Goal: Feedback & Contribution: Submit feedback/report problem

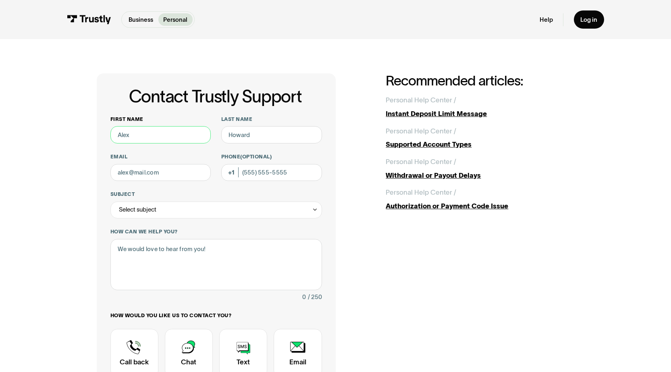
click at [173, 135] on input "First name" at bounding box center [160, 134] width 101 height 17
type input "[PERSON_NAME]"
type input "[EMAIL_ADDRESS][DOMAIN_NAME]"
type input "[PHONE_NUMBER]"
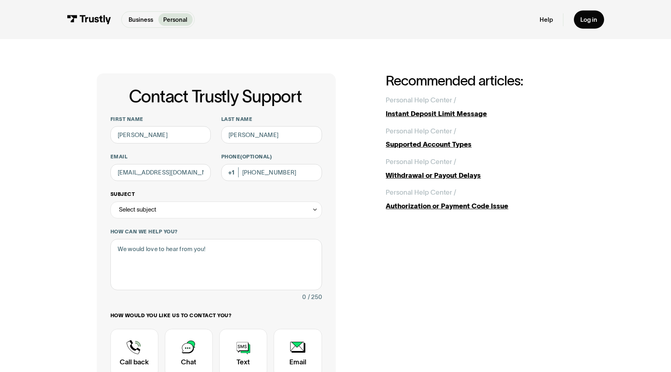
click at [169, 212] on div "Select subject" at bounding box center [216, 209] width 212 height 17
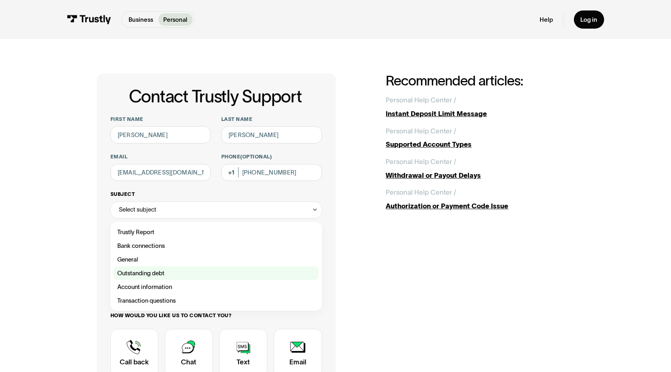
click at [144, 271] on div "Contact Trustly Support" at bounding box center [216, 273] width 205 height 14
type input "**********"
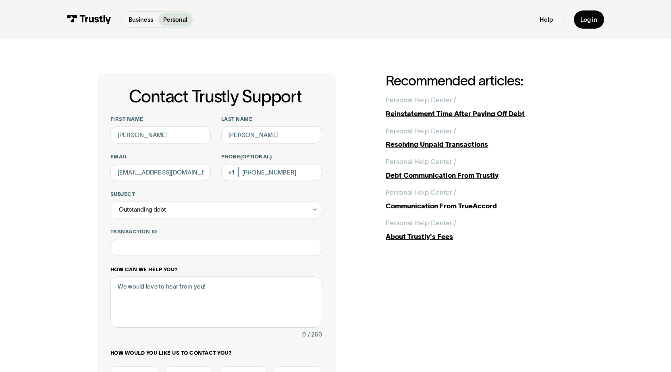
click at [143, 271] on label "How can we help you?" at bounding box center [216, 269] width 212 height 7
click at [143, 276] on textarea "How can we help you?" at bounding box center [216, 301] width 212 height 51
click at [137, 241] on input "Transaction ID" at bounding box center [216, 247] width 212 height 17
paste input "**********"
type input "**********"
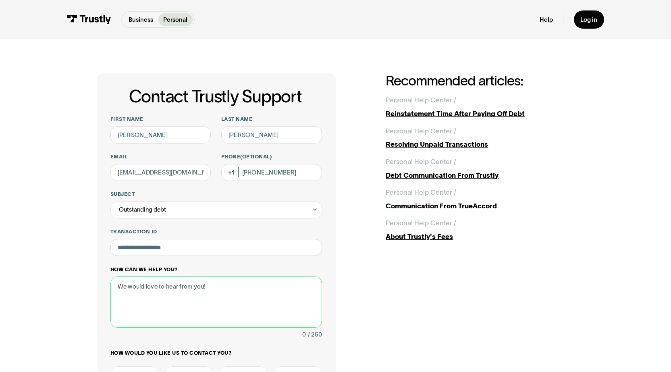
click at [141, 299] on textarea "How can we help you?" at bounding box center [216, 301] width 212 height 51
type textarea "E"
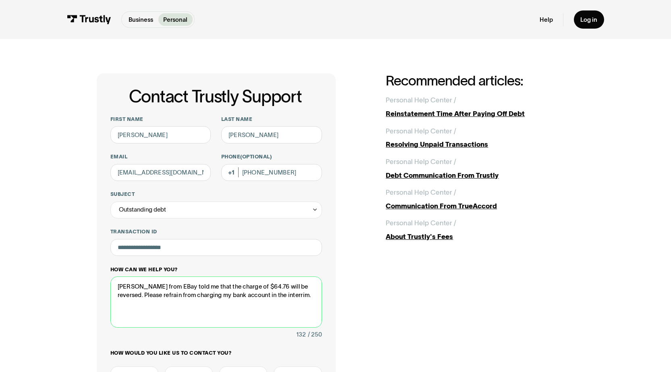
click at [275, 297] on textarea "[PERSON_NAME] from EBay told me that the charge of $64.76 will be reversed. Ple…" at bounding box center [216, 301] width 212 height 51
click at [291, 296] on textarea "[PERSON_NAME] from EBay told me that the charge of $64.76 will be reversed. Ple…" at bounding box center [216, 301] width 212 height 51
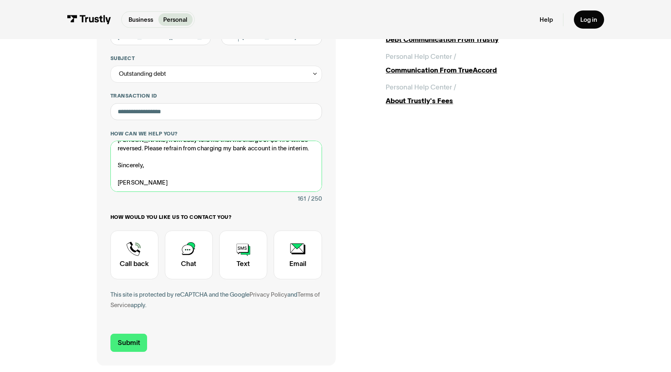
scroll to position [164, 0]
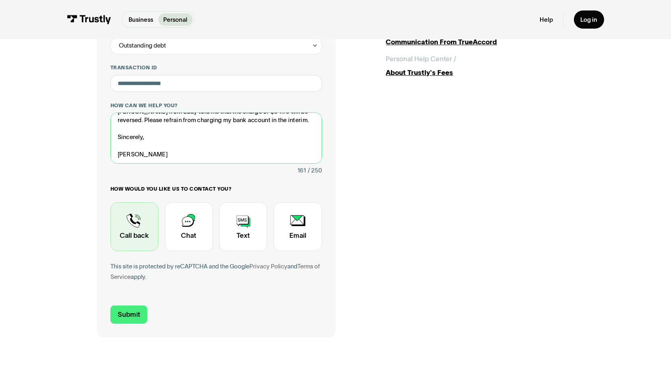
type textarea "[PERSON_NAME] from EBay told me that the charge of $64.76 will be reversed. Ple…"
click at [143, 232] on div "Contact Trustly Support" at bounding box center [134, 226] width 48 height 48
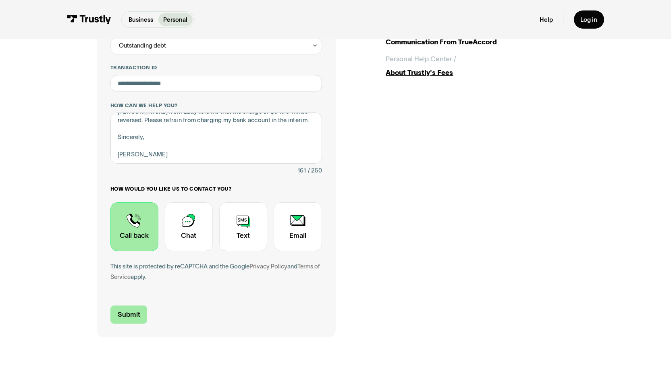
click at [131, 315] on input "Submit" at bounding box center [128, 314] width 37 height 18
type input "[PHONE_NUMBER]"
